Goal: Information Seeking & Learning: Learn about a topic

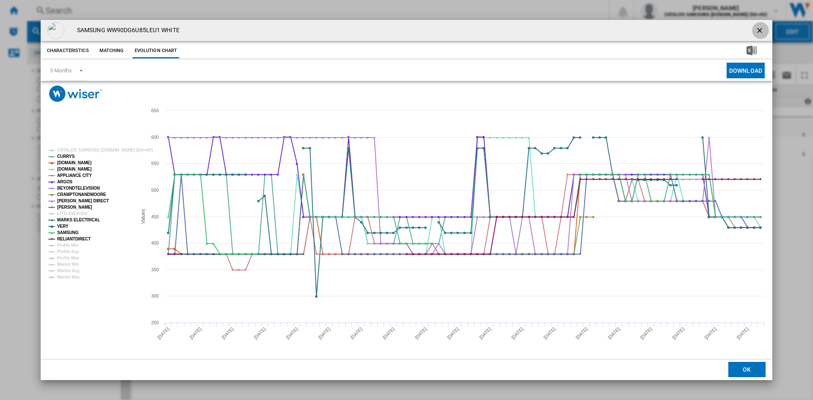
click at [761, 28] on ng-md-icon "getI18NText('BUTTONS.CLOSE_DIALOG')" at bounding box center [760, 31] width 10 height 10
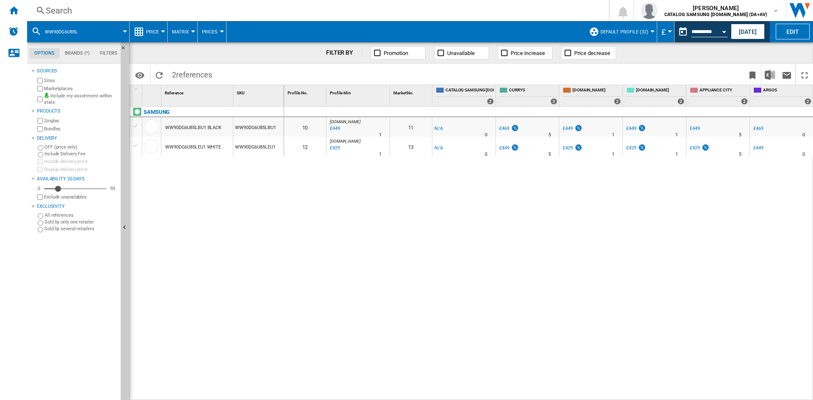
click at [167, 9] on div "Search" at bounding box center [316, 11] width 541 height 12
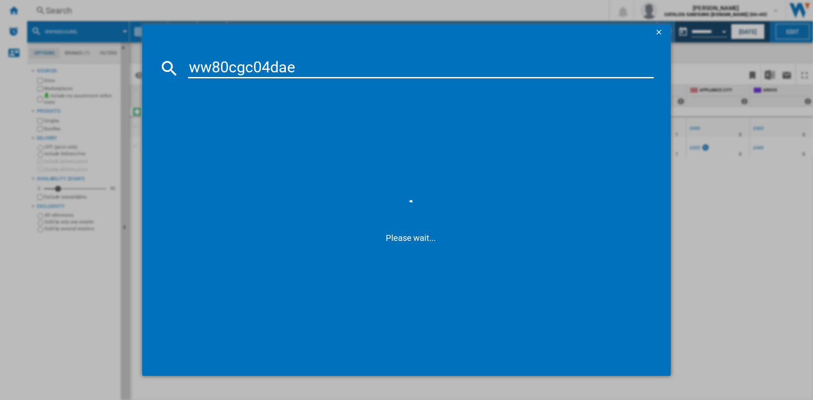
type input "ww80cgc04dae"
click at [241, 122] on div "SAMSUNG WW80CGC04DAEEU WHITE" at bounding box center [412, 123] width 457 height 8
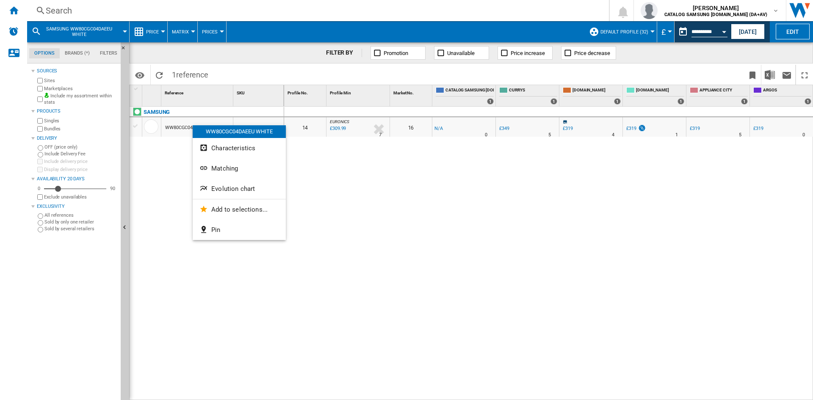
click at [228, 183] on button "Evolution chart" at bounding box center [239, 189] width 93 height 20
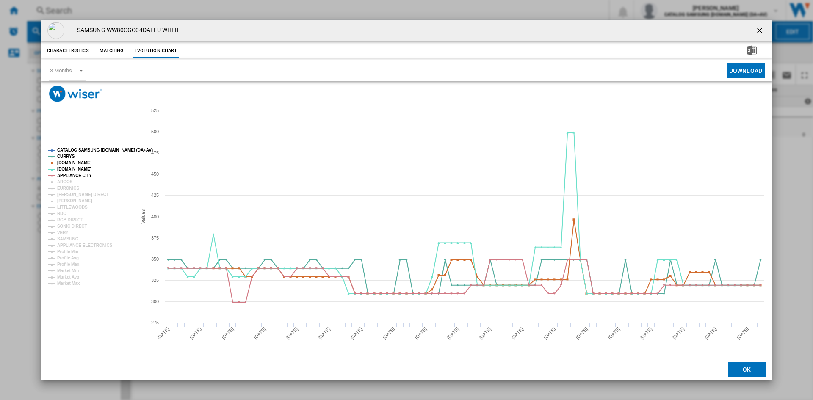
click at [84, 149] on tspan "CATALOG SAMSUNG [DOMAIN_NAME] (DA+AV)" at bounding box center [105, 150] width 96 height 5
click at [64, 182] on tspan "ARGOS" at bounding box center [65, 182] width 16 height 5
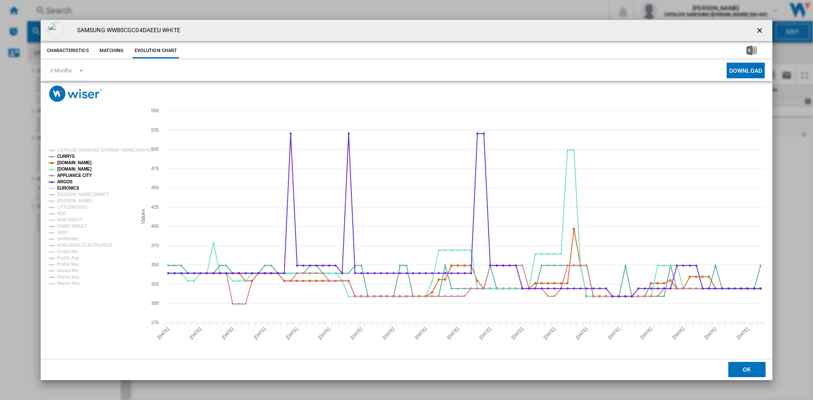
click at [63, 188] on tspan "EURONICS" at bounding box center [68, 188] width 22 height 5
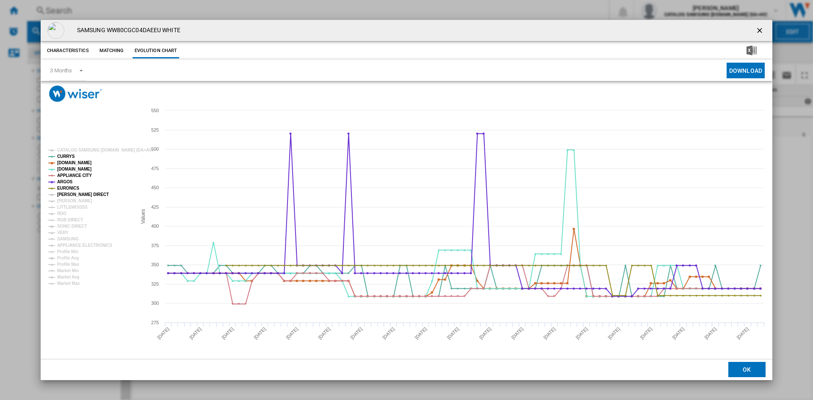
click at [64, 192] on tspan "[PERSON_NAME] DIRECT" at bounding box center [83, 194] width 52 height 5
click at [63, 199] on tspan "[PERSON_NAME]" at bounding box center [74, 201] width 35 height 5
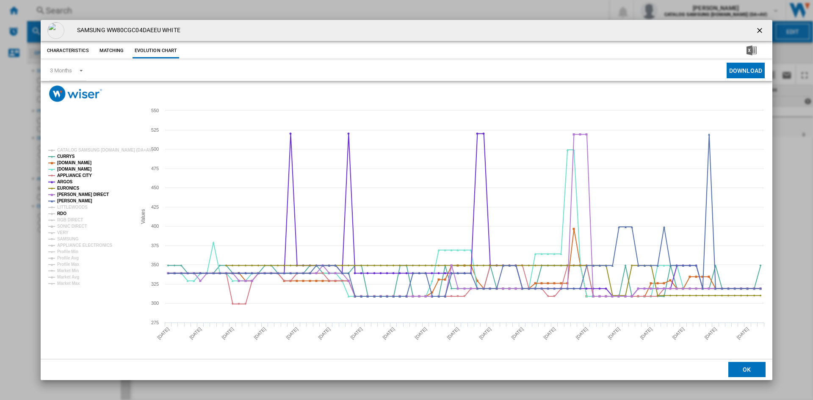
click at [64, 213] on tspan "RDO" at bounding box center [61, 213] width 9 height 5
click at [67, 221] on tspan "RGB DIRECT" at bounding box center [70, 220] width 26 height 5
click at [66, 227] on tspan "SONIC DIRECT" at bounding box center [72, 226] width 30 height 5
click at [63, 232] on tspan "VERY" at bounding box center [62, 232] width 11 height 5
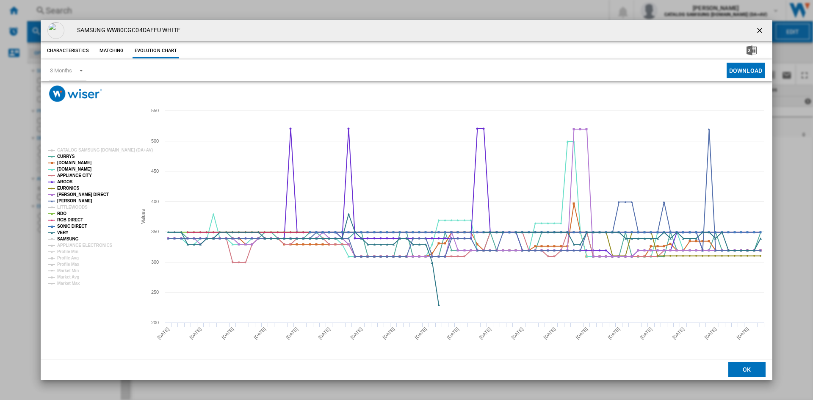
click at [70, 238] on tspan "SAMSUNG" at bounding box center [68, 239] width 22 height 5
click at [71, 243] on tspan "APPLIANCE ELECTRONICS" at bounding box center [84, 245] width 55 height 5
